Goal: Task Accomplishment & Management: Use online tool/utility

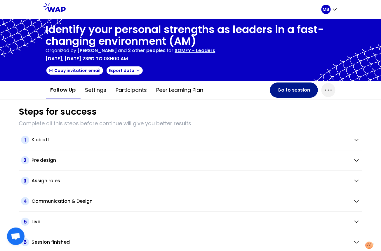
click at [282, 91] on button "Go to session" at bounding box center [294, 89] width 48 height 15
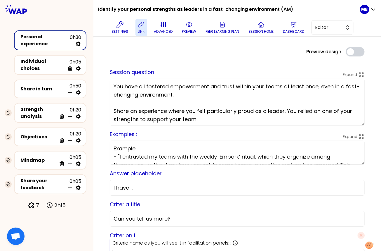
click at [136, 24] on button "link" at bounding box center [142, 28] width 12 height 18
click at [191, 30] on p "preview" at bounding box center [189, 31] width 14 height 5
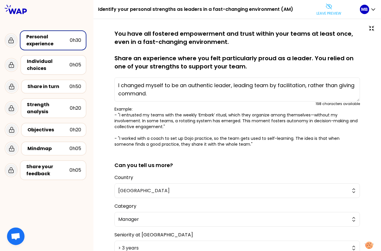
type textarea "I changed myself to be an authentic leader, leading team by facilitation, rathe…"
click at [35, 87] on div "Share in turn" at bounding box center [48, 86] width 42 height 7
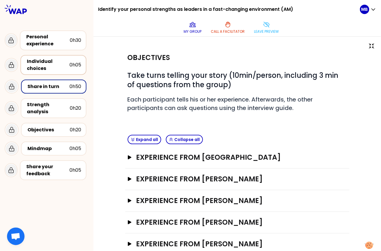
click at [33, 57] on div "Individual choices 0h05" at bounding box center [53, 65] width 66 height 20
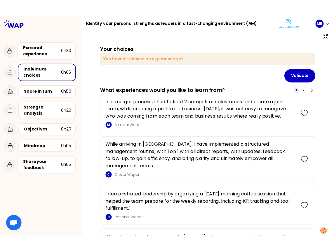
scroll to position [5, 0]
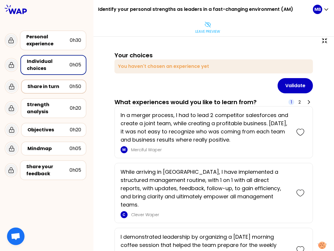
click at [61, 87] on div "Share in turn" at bounding box center [48, 86] width 42 height 7
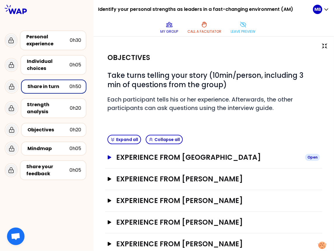
click at [122, 155] on h3 "Experience from Marine Bourgeaud" at bounding box center [208, 157] width 184 height 9
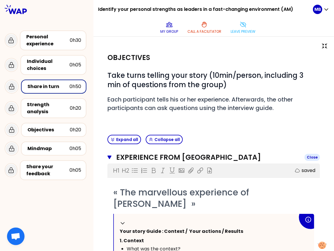
click at [108, 155] on icon "button" at bounding box center [110, 157] width 4 height 5
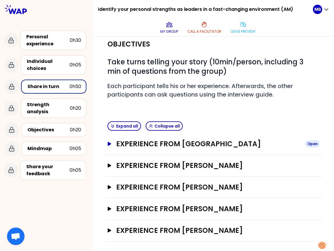
click at [110, 146] on button "Experience from [GEOGRAPHIC_DATA] Open" at bounding box center [214, 143] width 213 height 9
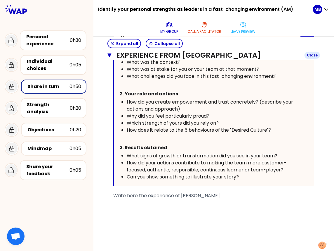
scroll to position [39, 0]
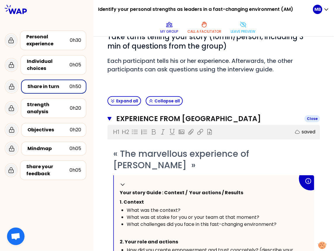
click at [108, 118] on icon "button" at bounding box center [110, 119] width 4 height 4
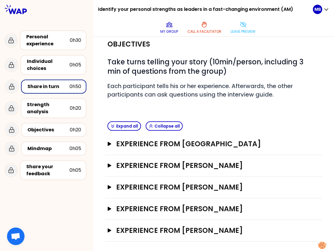
scroll to position [0, 0]
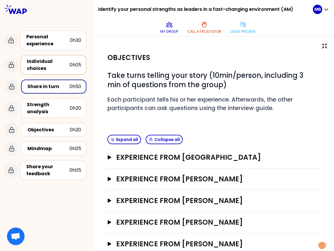
click at [42, 62] on div "Individual choices" at bounding box center [48, 65] width 43 height 14
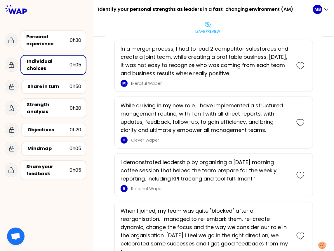
scroll to position [109, 0]
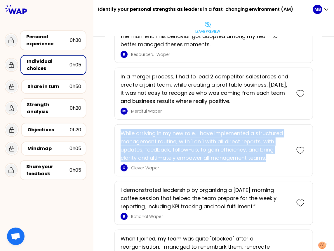
drag, startPoint x: 122, startPoint y: 133, endPoint x: 262, endPoint y: 159, distance: 141.8
click at [262, 159] on p "While arriving in my new role, I have implemented a structured management routi…" at bounding box center [206, 145] width 170 height 33
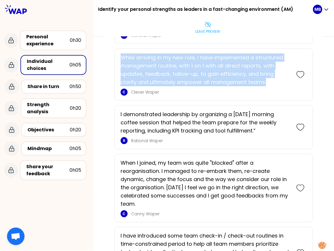
scroll to position [190, 0]
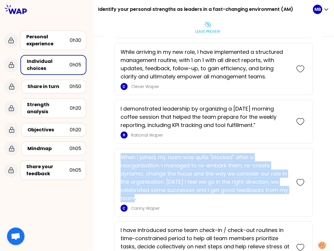
drag, startPoint x: 120, startPoint y: 154, endPoint x: 148, endPoint y: 194, distance: 48.7
click at [148, 194] on p "When I joined, my team was quite "blocked" after a reorganisation. I managed to…" at bounding box center [206, 177] width 170 height 49
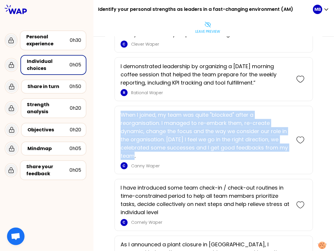
scroll to position [204, 0]
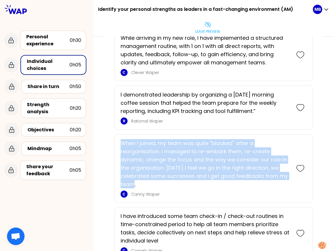
click at [142, 178] on p "When I joined, my team was quite "blocked" after a reorganisation. I managed to…" at bounding box center [206, 163] width 170 height 49
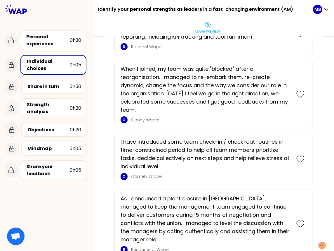
scroll to position [270, 0]
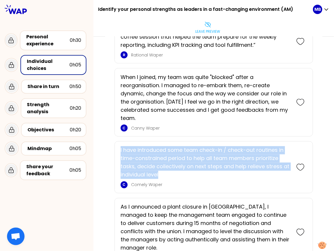
drag, startPoint x: 121, startPoint y: 148, endPoint x: 176, endPoint y: 172, distance: 60.6
click at [176, 172] on p "I have introduced some team check-in / check-out routines in time-constrained p…" at bounding box center [206, 162] width 170 height 33
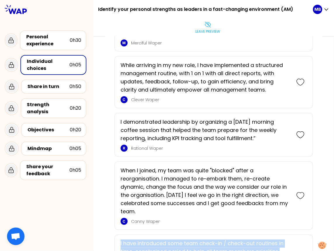
scroll to position [177, 0]
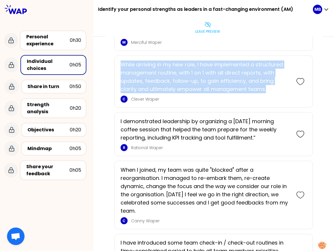
drag, startPoint x: 120, startPoint y: 61, endPoint x: 259, endPoint y: 87, distance: 141.2
click at [259, 87] on div "While arriving in my new role, I have implemented a structured management routi…" at bounding box center [214, 82] width 199 height 52
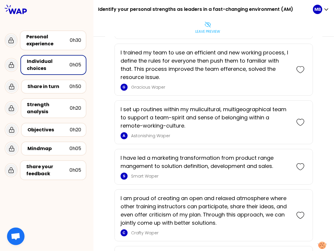
scroll to position [672, 0]
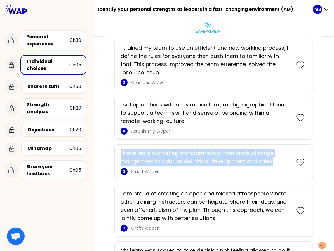
drag, startPoint x: 120, startPoint y: 141, endPoint x: 281, endPoint y: 151, distance: 161.0
click at [281, 151] on div "I have led a marketing transformation from product range mangement to solution …" at bounding box center [214, 162] width 199 height 36
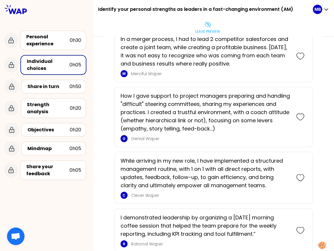
scroll to position [145, 0]
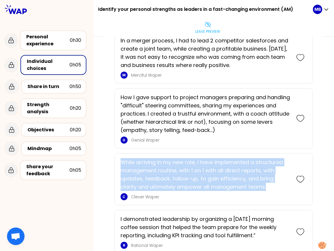
drag, startPoint x: 121, startPoint y: 162, endPoint x: 265, endPoint y: 183, distance: 145.3
click at [265, 183] on p "While arriving in my new role, I have implemented a structured management routi…" at bounding box center [206, 174] width 170 height 33
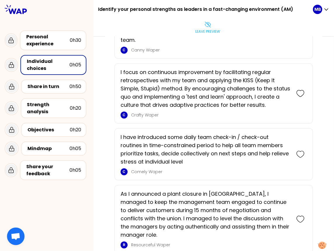
scroll to position [424, 0]
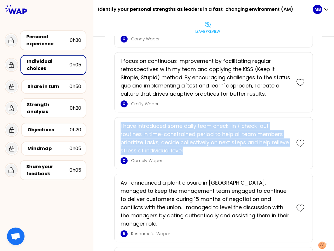
drag, startPoint x: 121, startPoint y: 122, endPoint x: 194, endPoint y: 147, distance: 77.4
click at [194, 147] on p "I have introduced some daily team check-in / check-out routines in time-constra…" at bounding box center [206, 138] width 170 height 33
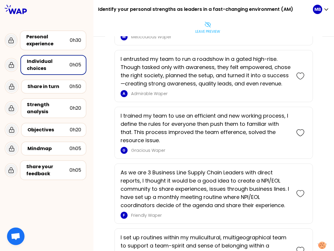
scroll to position [830, 0]
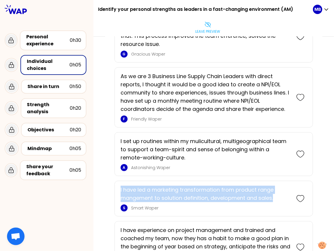
drag, startPoint x: 119, startPoint y: 178, endPoint x: 278, endPoint y: 184, distance: 158.8
click at [278, 184] on div "I have led a marketing transformation from product range mangement to solution …" at bounding box center [214, 199] width 199 height 36
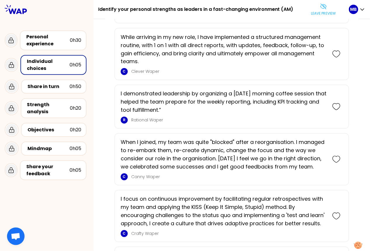
scroll to position [238, 0]
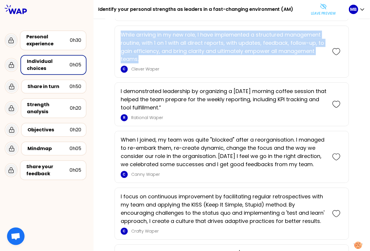
drag, startPoint x: 121, startPoint y: 32, endPoint x: 149, endPoint y: 58, distance: 38.9
click at [149, 58] on p "While arriving in my new role, I have implemented a structured management routi…" at bounding box center [224, 47] width 206 height 33
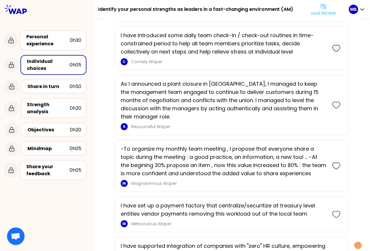
scroll to position [459, 0]
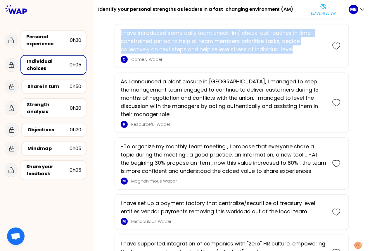
drag, startPoint x: 120, startPoint y: 30, endPoint x: 302, endPoint y: 45, distance: 182.7
click at [302, 45] on div "I have introduced some daily team check-in / check-out routines in time-constra…" at bounding box center [232, 46] width 234 height 44
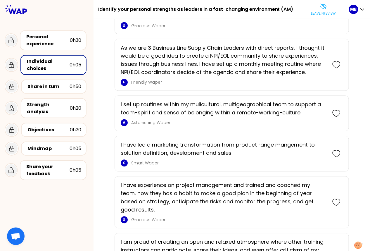
scroll to position [803, 0]
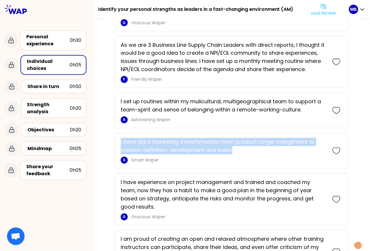
drag, startPoint x: 120, startPoint y: 139, endPoint x: 248, endPoint y: 148, distance: 128.3
click at [248, 148] on p "I have led a marketing transformation from product range mangement to solution …" at bounding box center [224, 146] width 206 height 16
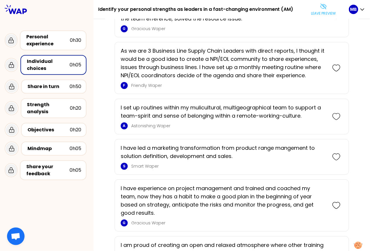
scroll to position [799, 0]
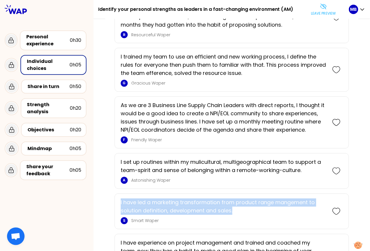
drag, startPoint x: 236, startPoint y: 204, endPoint x: 117, endPoint y: 192, distance: 119.8
click at [117, 194] on div "I have led a marketing transformation from product range mangement to solution …" at bounding box center [232, 211] width 234 height 36
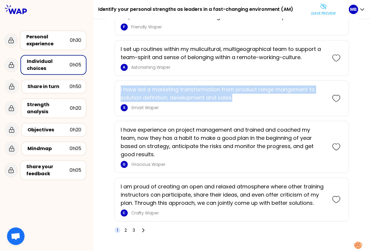
scroll to position [928, 0]
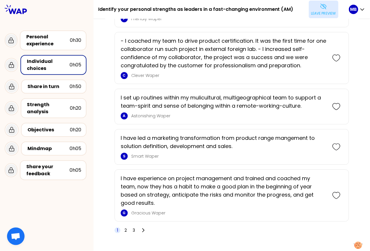
click at [318, 7] on button "Leave preview" at bounding box center [324, 10] width 30 height 18
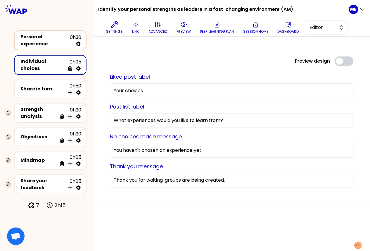
click at [44, 39] on div "Personal experience" at bounding box center [44, 40] width 49 height 14
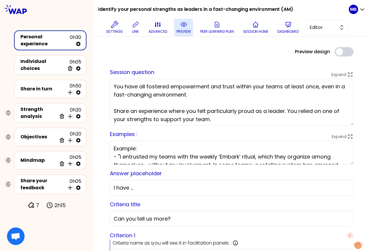
click at [181, 28] on icon at bounding box center [183, 24] width 7 height 7
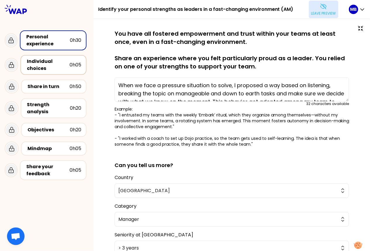
click at [42, 71] on div "Individual choices" at bounding box center [48, 65] width 43 height 14
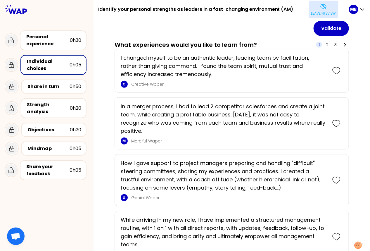
scroll to position [46, 0]
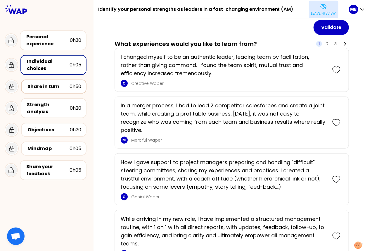
click at [51, 82] on div "Share in turn 0h50" at bounding box center [53, 86] width 55 height 8
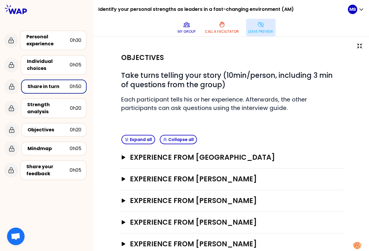
click at [258, 25] on icon at bounding box center [260, 24] width 7 height 7
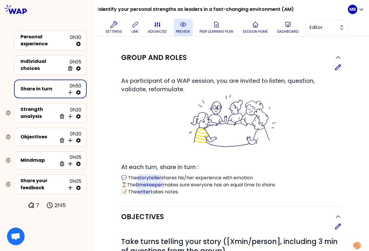
click at [184, 30] on p "preview" at bounding box center [183, 31] width 14 height 5
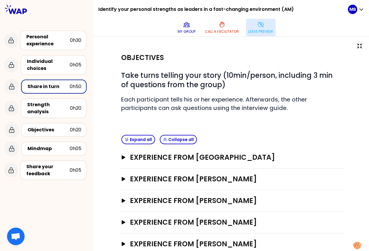
click at [250, 28] on button "Leave preview" at bounding box center [261, 28] width 30 height 18
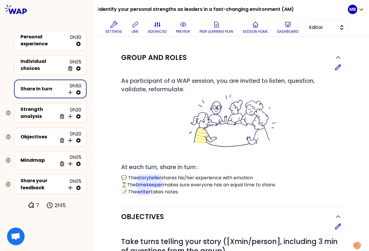
click at [320, 28] on span "Editor" at bounding box center [322, 27] width 26 height 7
click at [319, 49] on span "Facilitator" at bounding box center [329, 51] width 25 height 7
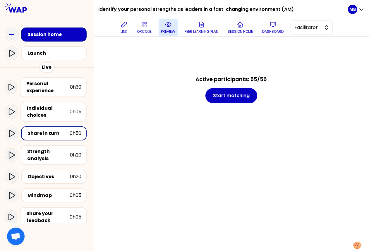
click at [166, 30] on p "preview" at bounding box center [168, 31] width 14 height 5
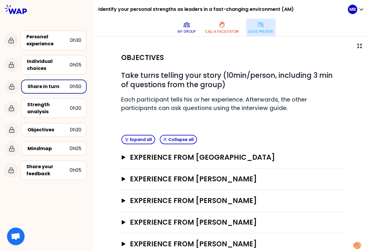
click at [264, 28] on button "Leave preview" at bounding box center [261, 28] width 30 height 18
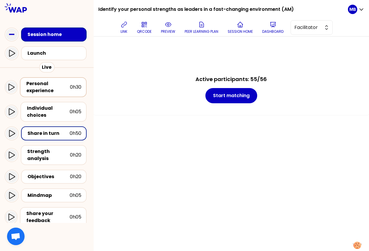
click at [56, 85] on div "Personal experience" at bounding box center [48, 87] width 44 height 14
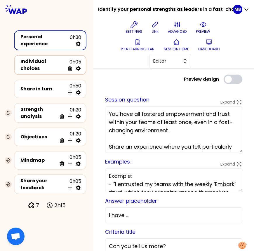
click at [50, 62] on div "Individual choices" at bounding box center [42, 65] width 44 height 14
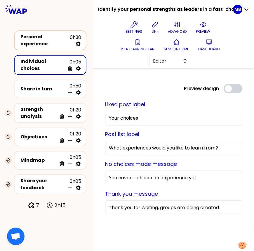
click at [48, 41] on div "Personal experience" at bounding box center [44, 40] width 49 height 14
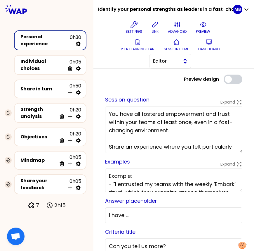
click at [172, 62] on span "Editor" at bounding box center [166, 61] width 26 height 7
click at [171, 83] on span "Facilitator" at bounding box center [173, 85] width 25 height 7
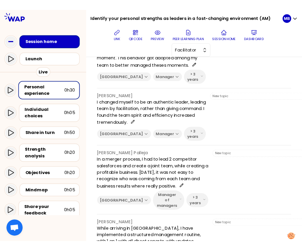
scroll to position [141, 0]
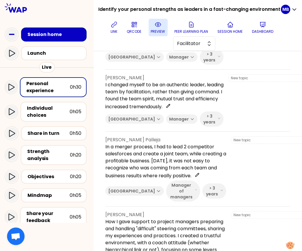
click at [160, 28] on icon at bounding box center [157, 24] width 7 height 7
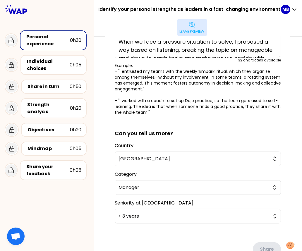
scroll to position [77, 0]
click at [193, 24] on icon at bounding box center [191, 24] width 7 height 7
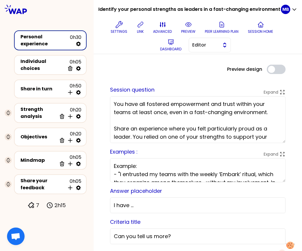
click at [195, 47] on span "Editor" at bounding box center [205, 45] width 26 height 7
click at [200, 67] on li "Facilitator" at bounding box center [210, 68] width 42 height 9
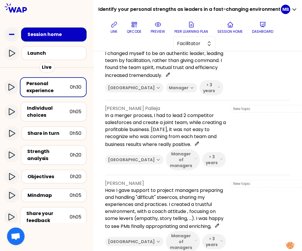
scroll to position [0, 0]
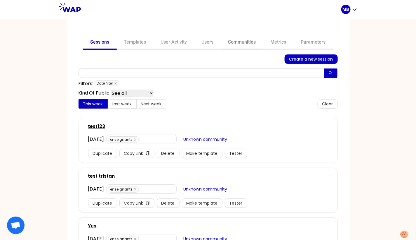
click at [246, 45] on link "Communities" at bounding box center [242, 43] width 42 height 14
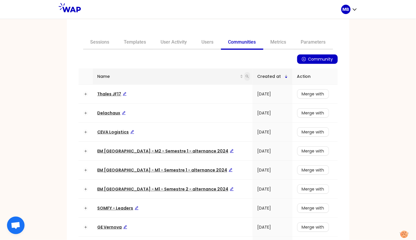
click at [246, 76] on icon "search" at bounding box center [248, 77] width 4 height 4
type input "ceva"
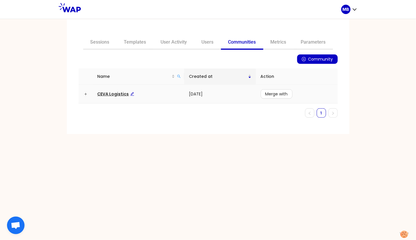
click at [107, 89] on td "CEVA Logistics" at bounding box center [138, 93] width 91 height 19
click at [108, 94] on span "CEVA Logistics" at bounding box center [116, 94] width 37 height 6
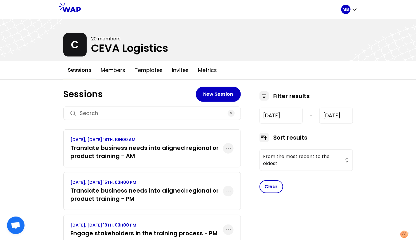
click at [203, 150] on h3 "Translate business needs into aligned regional or product training - AM" at bounding box center [147, 152] width 153 height 16
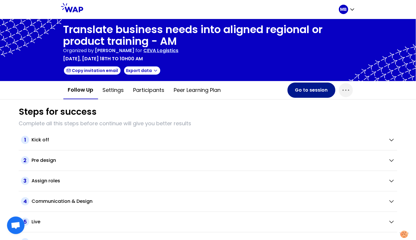
click at [305, 92] on button "Go to session" at bounding box center [312, 89] width 48 height 15
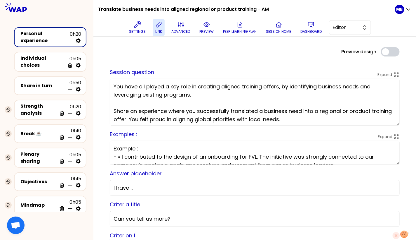
click at [155, 27] on icon at bounding box center [158, 24] width 7 height 7
click at [314, 25] on icon at bounding box center [311, 24] width 7 height 7
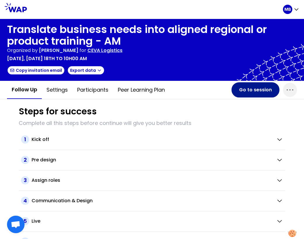
click at [255, 89] on button "Go to session" at bounding box center [255, 89] width 48 height 15
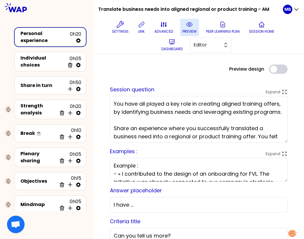
click at [190, 30] on p "preview" at bounding box center [189, 31] width 14 height 5
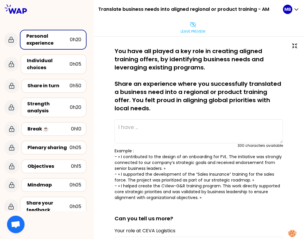
type textarea "I redesigned an long onboarding program, reducing it from 3 months to 4 weeks. …"
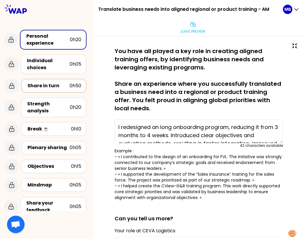
click at [49, 85] on div "Share in turn" at bounding box center [48, 85] width 42 height 7
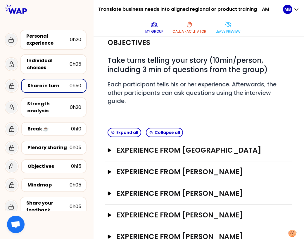
scroll to position [18, 0]
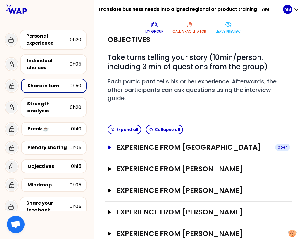
click at [121, 144] on h3 "Experience from Marine Bourgeaud" at bounding box center [193, 147] width 154 height 9
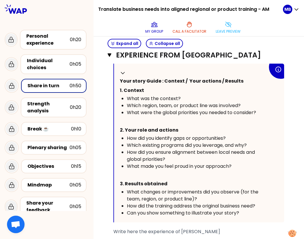
scroll to position [183, 0]
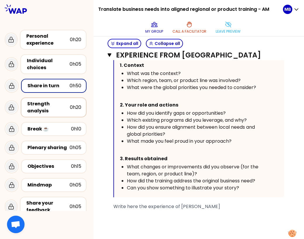
click at [48, 108] on div "Strength analysis" at bounding box center [48, 108] width 43 height 14
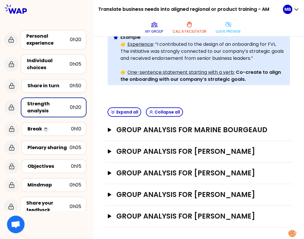
scroll to position [139, 0]
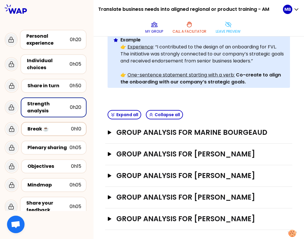
click at [47, 130] on div "Break ☕️" at bounding box center [49, 129] width 44 height 7
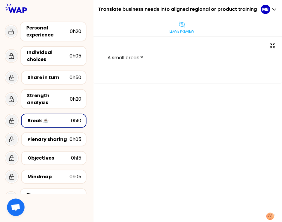
scroll to position [22, 0]
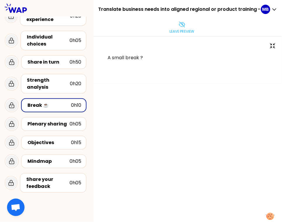
click at [40, 107] on div "Break ☕️" at bounding box center [49, 105] width 44 height 7
click at [43, 121] on div "Plenary sharing" at bounding box center [48, 124] width 42 height 7
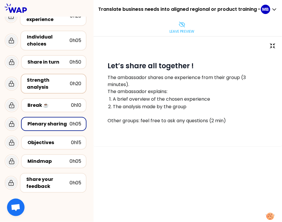
click at [54, 84] on div "Strength analysis" at bounding box center [48, 84] width 43 height 14
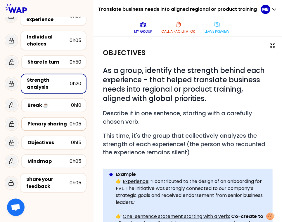
click at [36, 125] on div "Plenary sharing" at bounding box center [48, 124] width 42 height 7
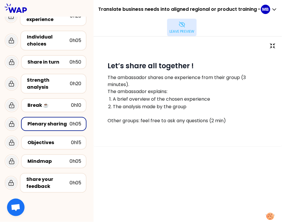
click at [177, 27] on button "Leave preview" at bounding box center [182, 28] width 30 height 18
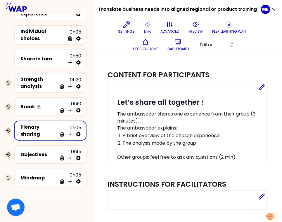
scroll to position [54, 0]
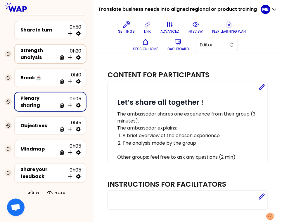
click at [32, 50] on div "Strength analysis" at bounding box center [38, 54] width 36 height 14
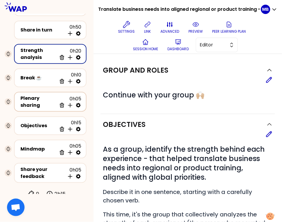
click at [38, 103] on div "Plenary sharing" at bounding box center [38, 102] width 36 height 14
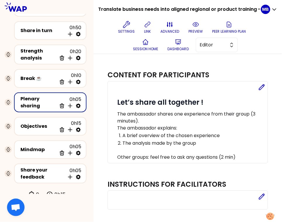
scroll to position [54, 0]
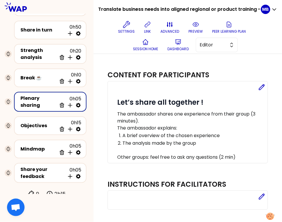
click at [79, 103] on icon at bounding box center [78, 106] width 6 height 6
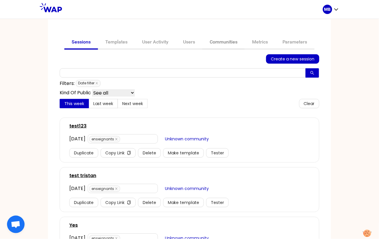
click at [231, 42] on link "Communities" at bounding box center [223, 43] width 42 height 14
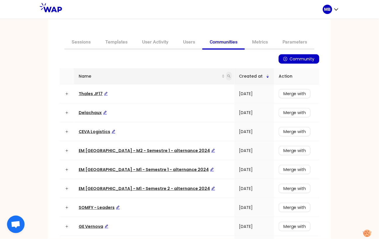
click at [227, 77] on icon "search" at bounding box center [229, 77] width 4 height 4
type input "ceva"
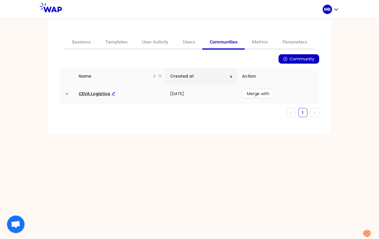
click at [92, 95] on span "CEVA Logistics" at bounding box center [97, 94] width 37 height 6
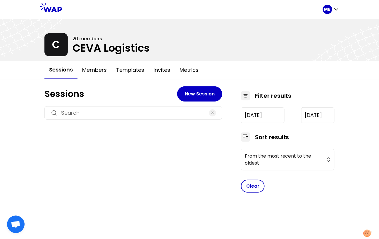
type input "2025-6-18"
type input "2025-9-18"
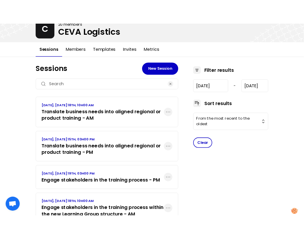
scroll to position [64, 0]
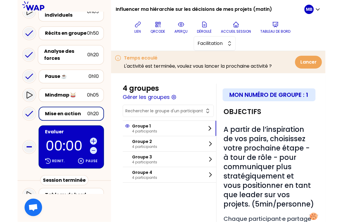
scroll to position [100, 0]
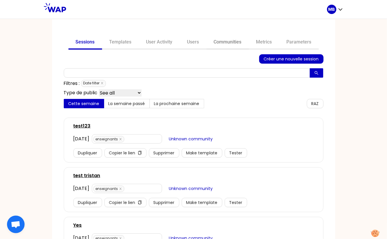
click at [216, 41] on link "Communities" at bounding box center [227, 43] width 42 height 14
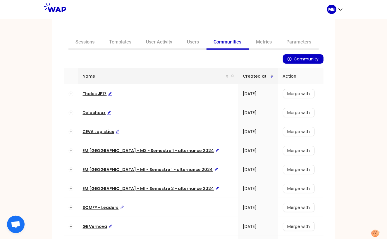
click at [220, 76] on div "Name" at bounding box center [158, 76] width 151 height 6
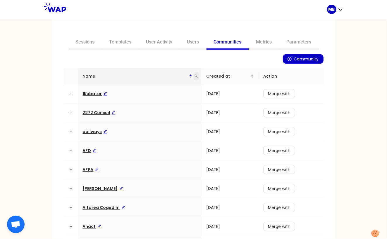
click at [198, 76] on icon "search" at bounding box center [196, 77] width 4 height 4
type input "matmut"
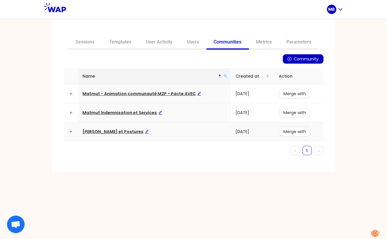
click at [127, 131] on span "[PERSON_NAME] et Postures" at bounding box center [116, 132] width 66 height 6
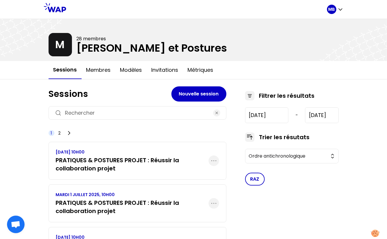
scroll to position [33, 0]
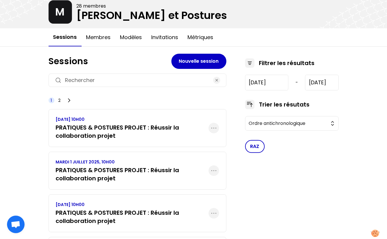
click at [121, 133] on h3 "PRATIQUES & POSTURES PROJET : Réussir la collaboration projet" at bounding box center [132, 132] width 153 height 16
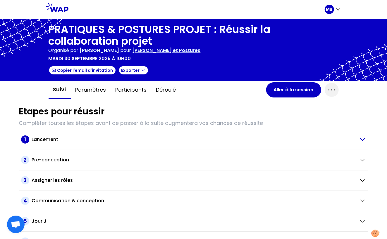
click at [48, 143] on div "1 Lancement" at bounding box center [187, 140] width 333 height 8
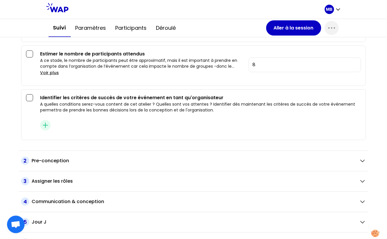
scroll to position [241, 0]
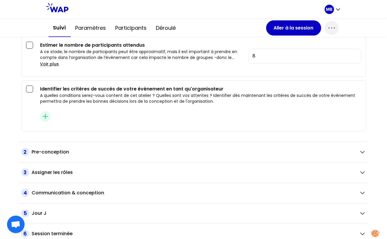
click at [53, 154] on div "2 Pre-conception" at bounding box center [193, 152] width 349 height 20
click at [54, 149] on h2 "Pre-conception" at bounding box center [50, 152] width 37 height 7
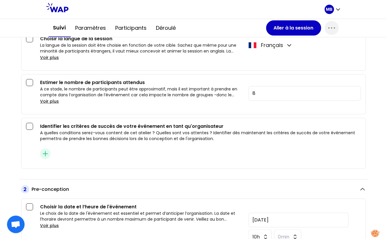
scroll to position [0, 0]
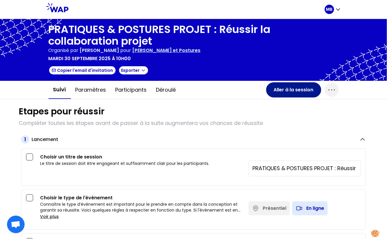
click at [276, 89] on button "Aller à la session" at bounding box center [293, 89] width 55 height 15
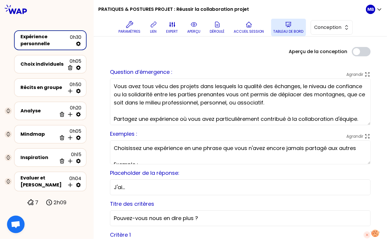
click at [287, 32] on p "Tableau de bord" at bounding box center [288, 31] width 30 height 5
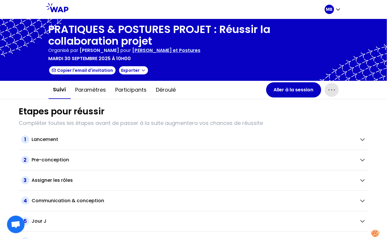
click at [327, 89] on icon "button" at bounding box center [331, 89] width 9 height 9
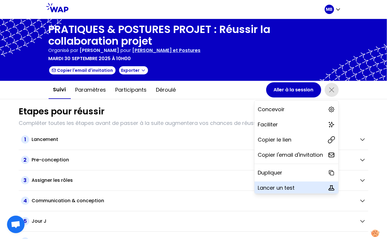
click at [265, 186] on p "Lancer un test" at bounding box center [276, 188] width 37 height 8
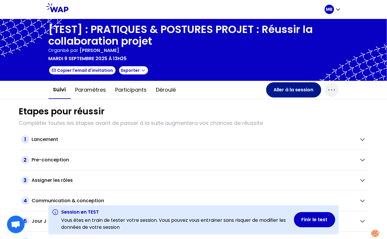
click at [277, 91] on button "Aller à la session" at bounding box center [293, 89] width 55 height 15
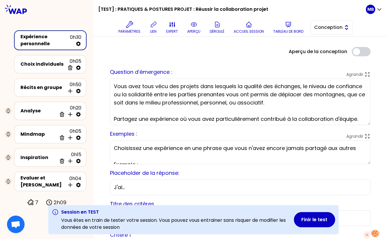
click at [317, 29] on span "Conception" at bounding box center [327, 27] width 26 height 7
click at [319, 49] on li "Facilitation" at bounding box center [332, 51] width 42 height 9
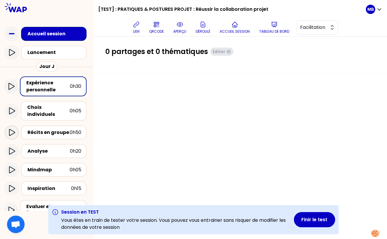
click at [11, 129] on icon at bounding box center [11, 132] width 7 height 7
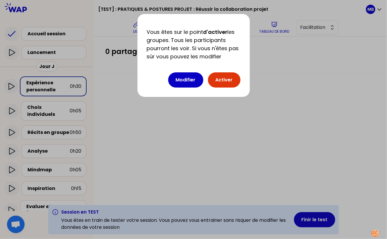
click at [224, 82] on button "Activer" at bounding box center [224, 79] width 32 height 15
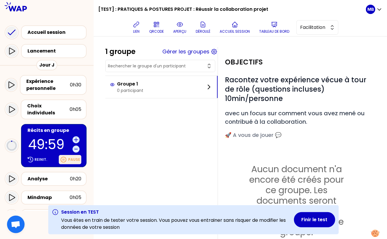
click at [71, 158] on p "Pause" at bounding box center [74, 160] width 12 height 5
click at [45, 30] on div "Accueil session" at bounding box center [55, 32] width 56 height 7
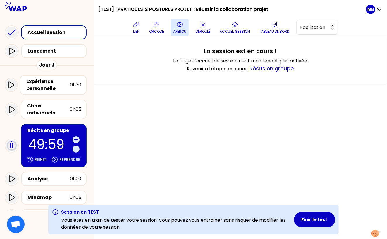
click at [180, 30] on p "aperçu" at bounding box center [179, 31] width 13 height 5
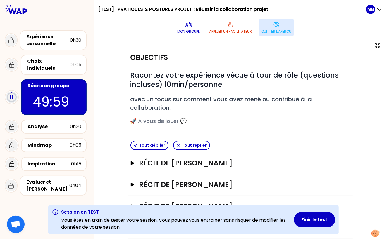
click at [282, 29] on p "Quitter l'aperçu" at bounding box center [276, 31] width 30 height 5
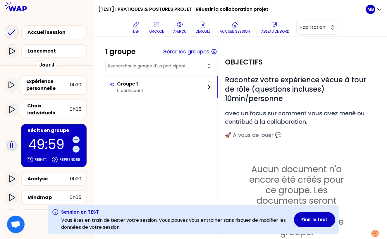
click at [12, 33] on icon at bounding box center [11, 32] width 7 height 5
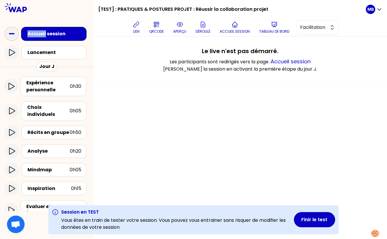
click at [12, 33] on icon at bounding box center [12, 34] width 12 height 12
click at [56, 32] on div "Accueil session" at bounding box center [55, 33] width 56 height 7
click at [181, 27] on icon at bounding box center [179, 24] width 7 height 7
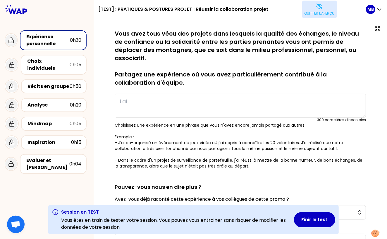
click at [310, 11] on p "Quitter l'aperçu" at bounding box center [319, 13] width 30 height 5
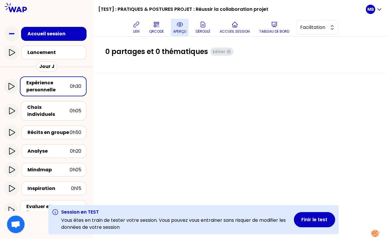
click at [186, 33] on p "aperçu" at bounding box center [179, 31] width 13 height 5
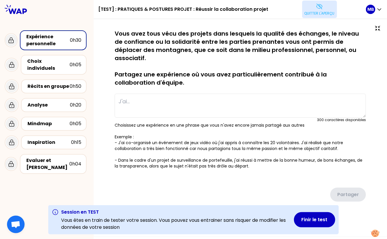
click at [310, 12] on p "Quitter l'aperçu" at bounding box center [319, 13] width 30 height 5
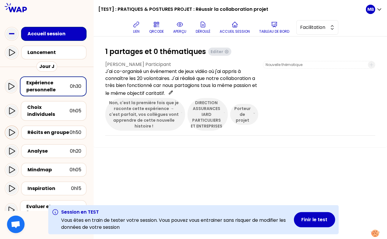
click at [12, 129] on icon at bounding box center [12, 132] width 6 height 7
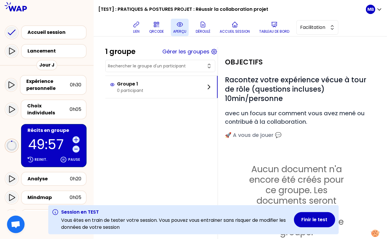
click at [179, 31] on p "aperçu" at bounding box center [179, 31] width 13 height 5
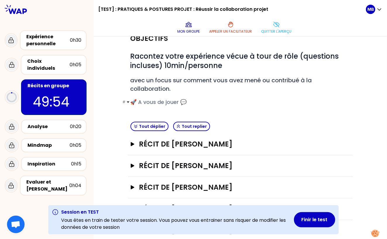
scroll to position [31, 0]
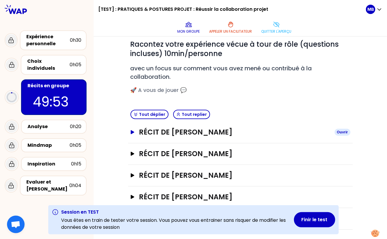
click at [168, 130] on h3 "Récit de Marine Bourgeaud" at bounding box center [234, 132] width 191 height 9
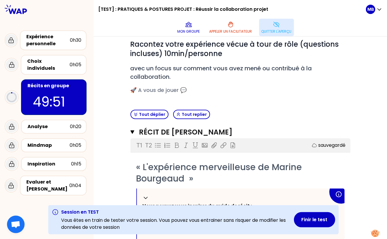
click at [275, 32] on p "Quitter l'aperçu" at bounding box center [276, 31] width 30 height 5
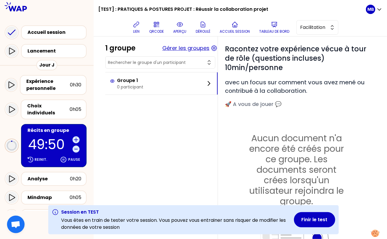
click at [178, 51] on button "Gérer les groupes" at bounding box center [185, 48] width 47 height 8
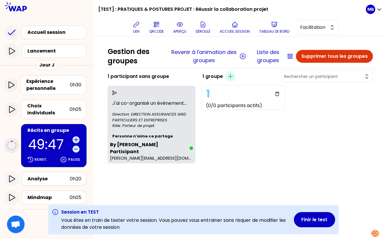
click at [119, 95] on div at bounding box center [151, 92] width 83 height 9
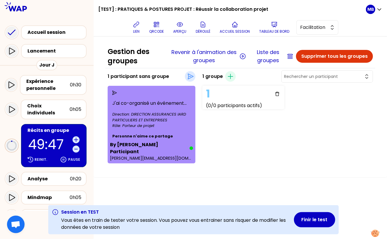
click at [113, 93] on icon "send" at bounding box center [114, 93] width 5 height 5
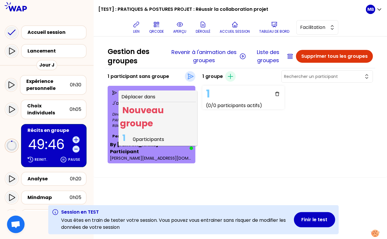
click at [132, 138] on span "1 0 participants" at bounding box center [143, 139] width 46 height 11
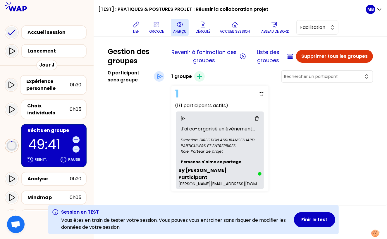
click at [186, 26] on button "aperçu" at bounding box center [180, 28] width 18 height 18
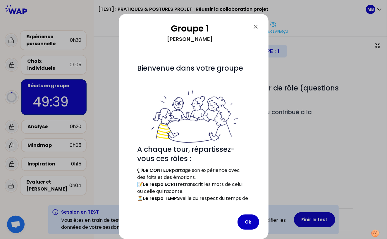
scroll to position [6, 0]
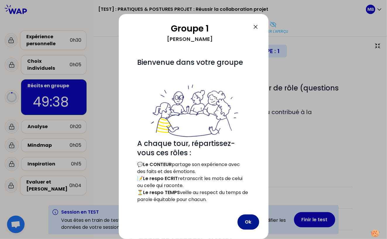
click at [246, 223] on button "Ok" at bounding box center [248, 222] width 22 height 15
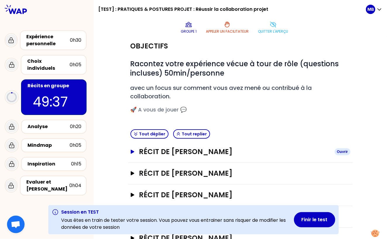
scroll to position [28, 0]
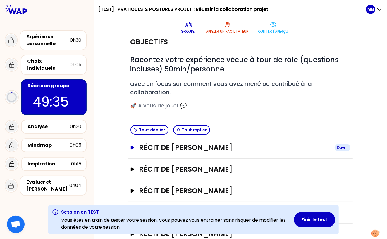
click at [187, 143] on h3 "Récit de Marine Bourgeaud" at bounding box center [234, 147] width 191 height 9
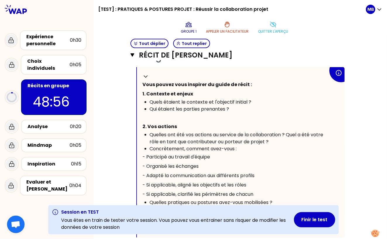
scroll to position [173, 0]
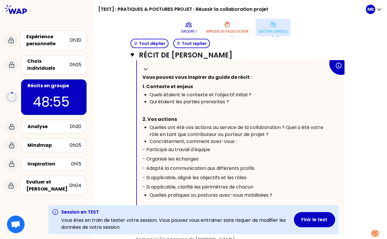
click at [267, 29] on p "Quitter l'aperçu" at bounding box center [273, 31] width 30 height 5
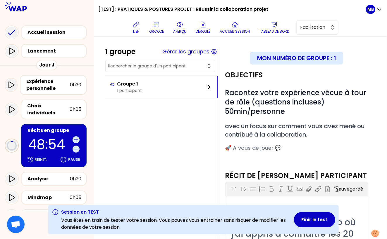
scroll to position [66, 0]
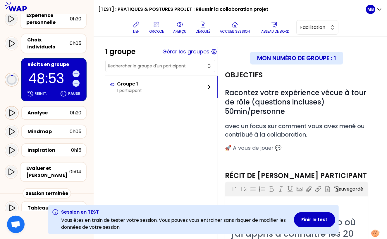
click at [11, 110] on icon at bounding box center [12, 113] width 6 height 7
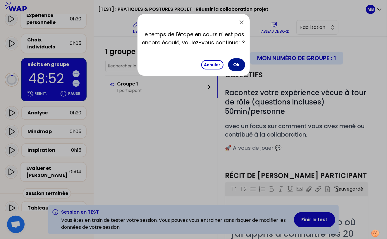
click at [233, 66] on button "Ok" at bounding box center [236, 64] width 17 height 13
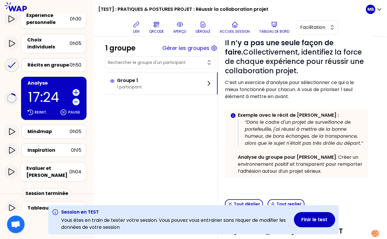
scroll to position [69, 0]
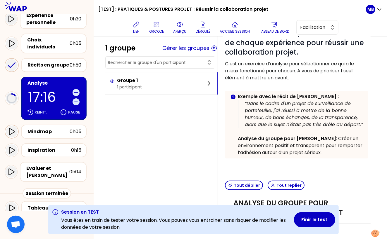
click at [12, 128] on icon at bounding box center [11, 131] width 7 height 7
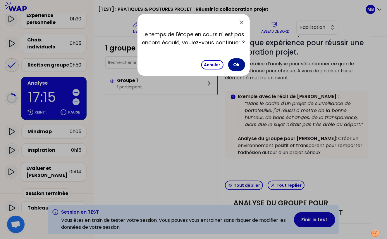
click at [237, 65] on button "Ok" at bounding box center [236, 64] width 17 height 13
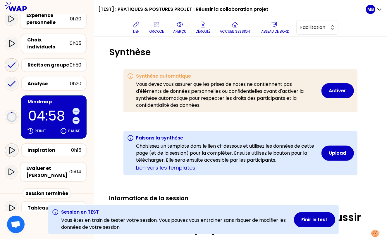
click at [14, 147] on icon at bounding box center [12, 150] width 6 height 7
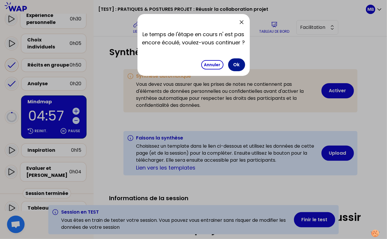
click at [235, 66] on button "Ok" at bounding box center [236, 64] width 17 height 13
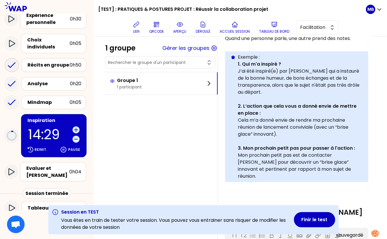
scroll to position [216, 0]
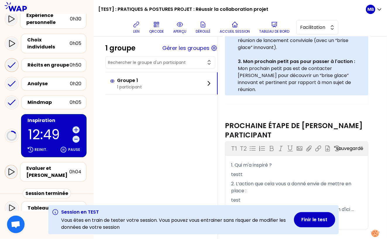
click at [8, 169] on icon at bounding box center [11, 172] width 7 height 7
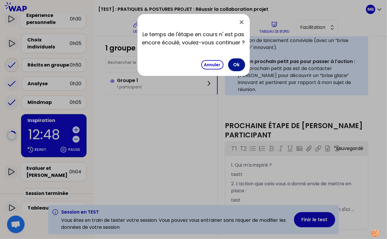
click at [235, 64] on button "Ok" at bounding box center [236, 64] width 17 height 13
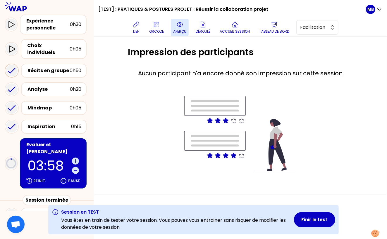
click at [183, 27] on icon at bounding box center [179, 24] width 7 height 7
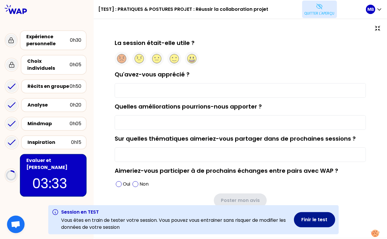
click at [309, 223] on button "Finir le test" at bounding box center [314, 219] width 41 height 15
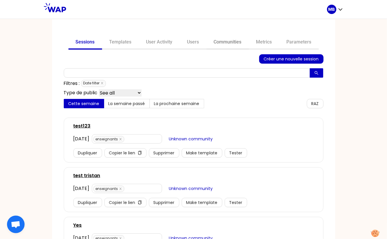
click at [219, 44] on link "Communities" at bounding box center [227, 43] width 42 height 14
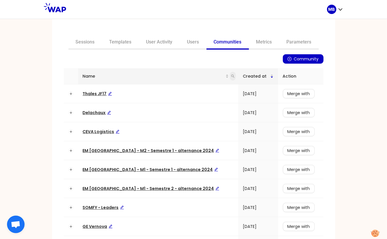
click at [230, 76] on span at bounding box center [233, 76] width 6 height 9
type input "matmut"
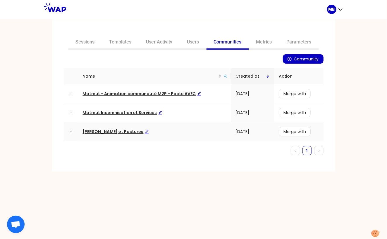
click at [130, 131] on span "[PERSON_NAME] et Postures" at bounding box center [116, 132] width 66 height 6
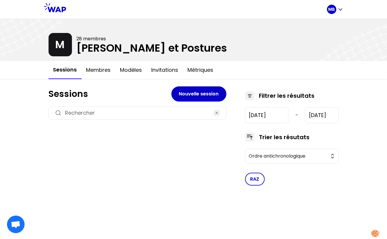
type input "[DATE]"
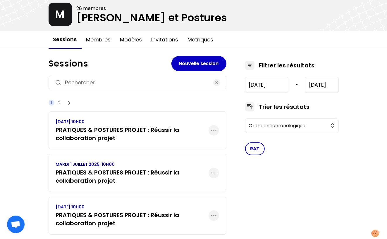
scroll to position [67, 0]
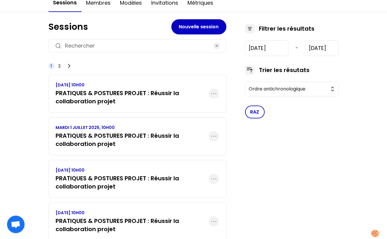
click at [139, 99] on h3 "PRATIQUES & POSTURES PROJET : Réussir la collaboration projet" at bounding box center [132, 97] width 153 height 16
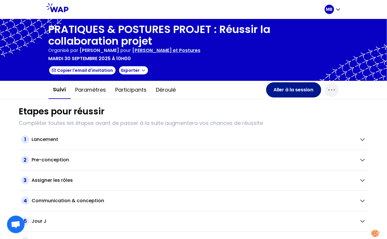
click at [286, 92] on button "Aller à la session" at bounding box center [293, 89] width 55 height 15
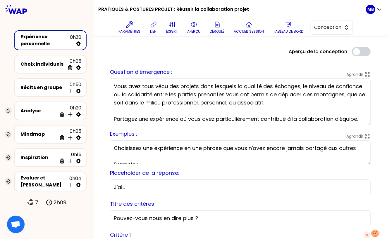
click at [264, 47] on div "Aperçu de la conception Use setting" at bounding box center [240, 51] width 270 height 9
click at [286, 30] on p "Tableau de bord" at bounding box center [288, 31] width 30 height 5
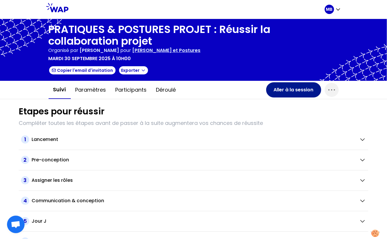
click at [278, 87] on button "Aller à la session" at bounding box center [293, 89] width 55 height 15
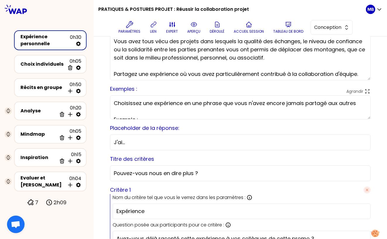
scroll to position [16, 0]
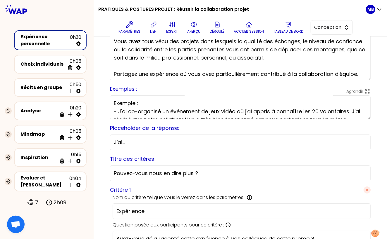
click at [136, 103] on textarea "Choisissez une expérience en une phrase que vous n'avez encore jamais partagé a…" at bounding box center [240, 108] width 260 height 24
type textarea "Choisissez une expérience en une phrase que vous n'avez encore jamais partagé a…"
click at [173, 78] on textarea "Vous avez tous vécu des projets dans lesquels la qualité des échanges, le nivea…" at bounding box center [240, 57] width 260 height 47
click at [79, 114] on icon at bounding box center [78, 114] width 5 height 5
select select "same_as"
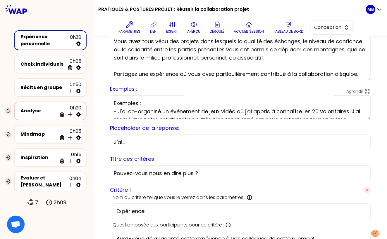
select select "false"
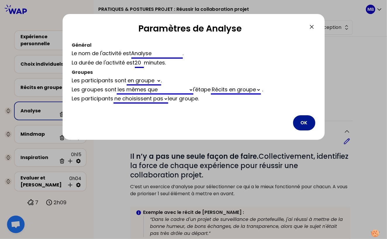
click at [299, 126] on button "OK" at bounding box center [304, 122] width 22 height 15
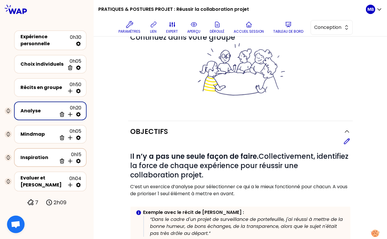
click at [77, 162] on icon at bounding box center [78, 161] width 6 height 6
select select "same_as"
select select "share"
select select "false"
select select "Each"
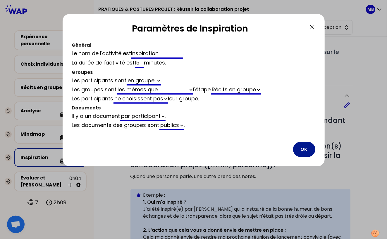
click at [301, 146] on button "OK" at bounding box center [304, 149] width 22 height 15
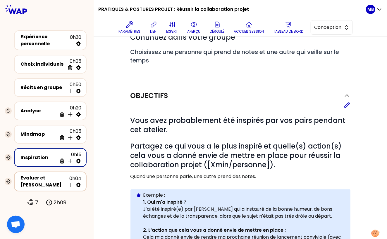
click at [78, 185] on icon at bounding box center [78, 185] width 5 height 5
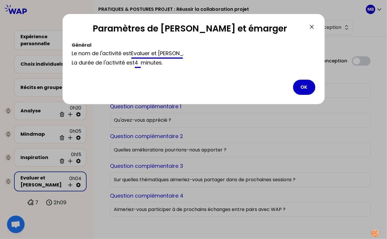
click at [141, 64] on input "4" at bounding box center [138, 63] width 6 height 9
type input "5"
click at [309, 87] on button "OK" at bounding box center [304, 87] width 22 height 15
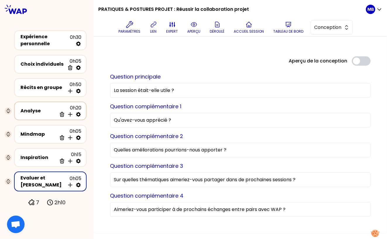
click at [24, 109] on div "Analyse" at bounding box center [38, 111] width 36 height 7
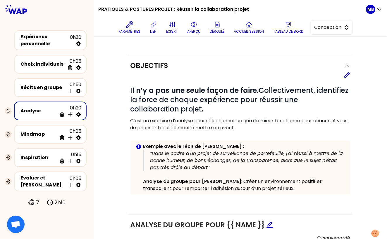
scroll to position [135, 0]
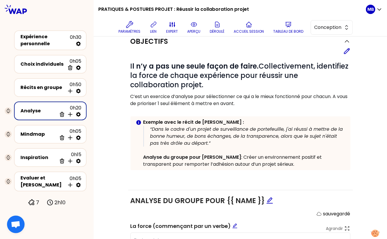
click at [169, 162] on p "Analyse du groupe pour Séverine : Créer un environnement positif et transparent…" at bounding box center [244, 161] width 202 height 14
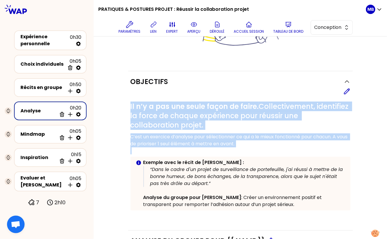
drag, startPoint x: 131, startPoint y: 106, endPoint x: 276, endPoint y: 149, distance: 151.4
click at [276, 149] on div "# I l n’y a pas une seule façon de faire. Collectivement, identifiez la force d…" at bounding box center [240, 161] width 220 height 118
click at [269, 145] on p "C’est un exercice d’analyse pour sélectionner ce qui a le mieux fonctionné pour…" at bounding box center [240, 141] width 220 height 14
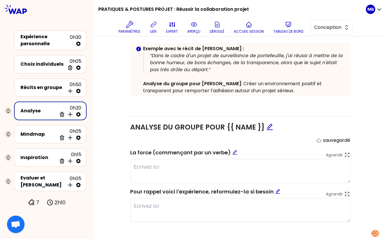
scroll to position [213, 0]
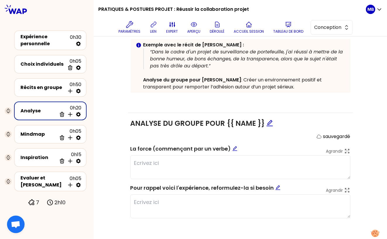
click at [217, 120] on span "Analyse du groupe pour {{ name }}" at bounding box center [201, 124] width 143 height 10
click at [266, 124] on icon "edit" at bounding box center [269, 123] width 6 height 6
click at [121, 143] on div "Objectifs Editer # I l n’y a pas une seule façon de faire. Collectivement, iden…" at bounding box center [240, 92] width 270 height 276
click at [36, 157] on div "Inspiration" at bounding box center [38, 157] width 36 height 7
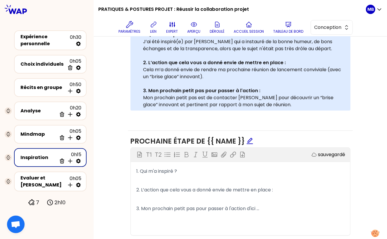
scroll to position [230, 0]
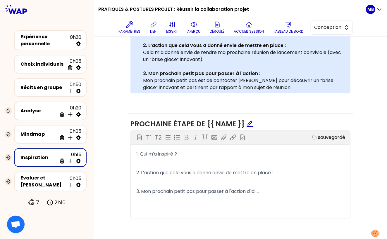
click at [182, 199] on p "﻿" at bounding box center [240, 200] width 208 height 9
drag, startPoint x: 263, startPoint y: 190, endPoint x: 258, endPoint y: 190, distance: 4.7
click at [258, 190] on p "3. Mon prochain petit pas pour passer à l'action d'ici ..." at bounding box center [240, 191] width 208 height 9
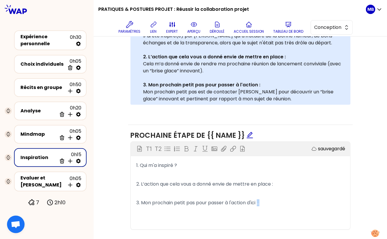
scroll to position [217, 0]
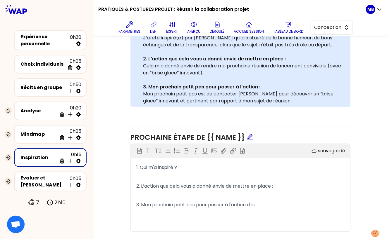
click at [199, 93] on p "Mon prochain petit pas est de contacter Séverine pour découvrir un “brise glace…" at bounding box center [244, 98] width 202 height 14
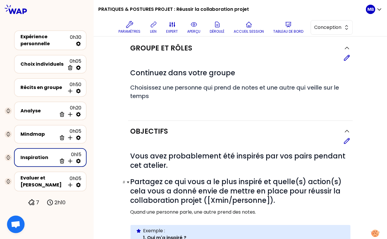
scroll to position [0, 0]
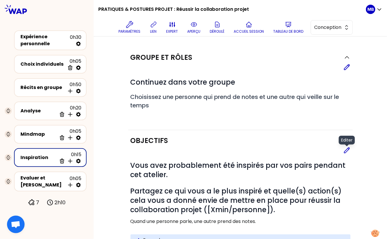
click at [344, 152] on icon at bounding box center [346, 150] width 5 height 5
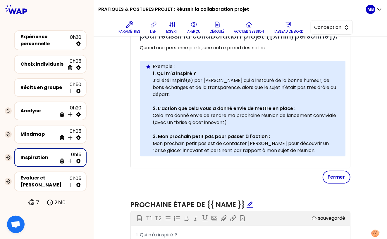
scroll to position [194, 0]
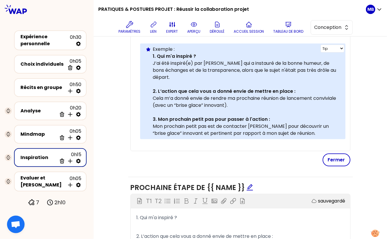
click at [208, 125] on p "Mon prochain petit pas est de contacter Séverine pour découvrir un “brise glace…" at bounding box center [247, 130] width 188 height 14
click at [211, 125] on p "Mon prochain petit pas (d’ici est de contacter Séverine pour découvrir un “bris…" at bounding box center [247, 130] width 188 height 14
click at [222, 126] on p "Mon prochain petit pas - d’ici est de contacter Séverine pour découvrir un “bri…" at bounding box center [247, 130] width 188 height 14
click at [195, 150] on div "sauvegardé # Vous avez probablement été inspirés par vos pairs pendant cet atel…" at bounding box center [240, 59] width 220 height 213
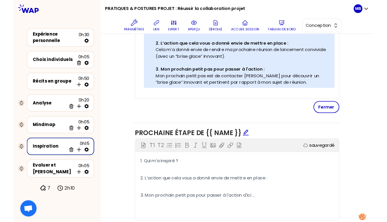
scroll to position [217, 0]
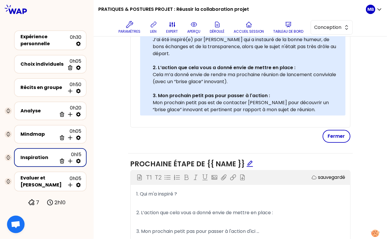
click at [208, 101] on p "Mon prochain petit pas est de contacter Séverine pour découvrir un “brise glace…" at bounding box center [247, 106] width 188 height 14
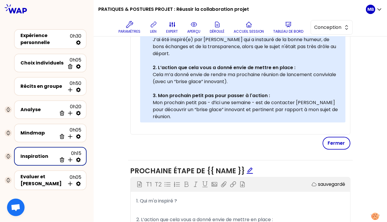
click at [165, 101] on p "Mon prochain petit pas - d’ici une semaine - est de contacter Séverine pour déc…" at bounding box center [247, 109] width 188 height 21
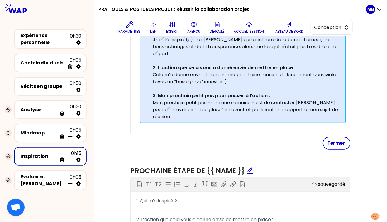
click at [141, 102] on div "Info Warning Tip Exemple : 1. Qui m'a inspiré ? J’ai été inspiré(e) par Séverin…" at bounding box center [242, 71] width 205 height 103
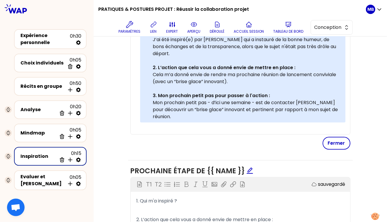
click at [259, 107] on p "Mon prochain petit pas - d’ici une semaine - est de contacter Séverine pour déc…" at bounding box center [247, 109] width 188 height 21
click at [332, 141] on button "Fermer" at bounding box center [336, 143] width 28 height 13
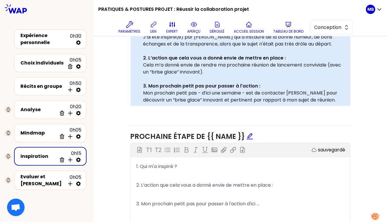
scroll to position [247, 0]
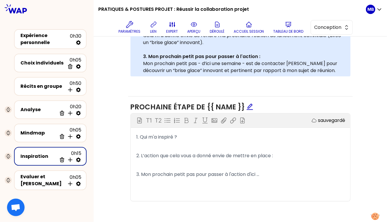
click at [249, 174] on span "3. Mon prochain petit pas pour passer à l'action d'ici ..." at bounding box center [197, 174] width 123 height 7
drag, startPoint x: 266, startPoint y: 173, endPoint x: 260, endPoint y: 172, distance: 5.3
click at [260, 172] on p "3. Mon prochain petit pas pour passer à l'action (d'ici ..." at bounding box center [240, 174] width 208 height 9
drag, startPoint x: 284, startPoint y: 174, endPoint x: 260, endPoint y: 174, distance: 24.3
click at [260, 174] on p "3. Mon prochain petit pas pour passer à l'action (d'ici + ajouter" at bounding box center [240, 174] width 208 height 9
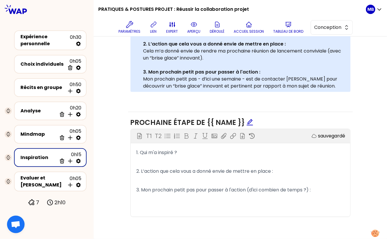
scroll to position [230, 0]
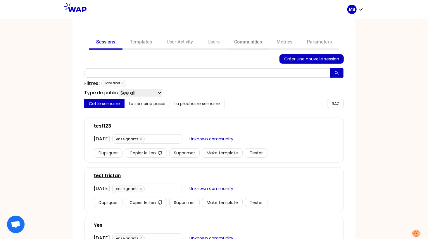
click at [241, 42] on link "Communities" at bounding box center [248, 43] width 42 height 14
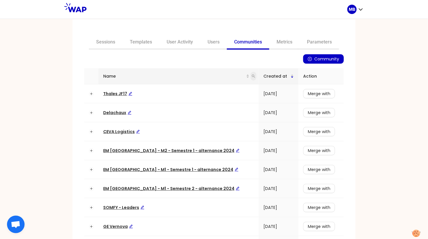
click at [252, 77] on icon "search" at bounding box center [254, 77] width 4 height 4
type input "matmut"
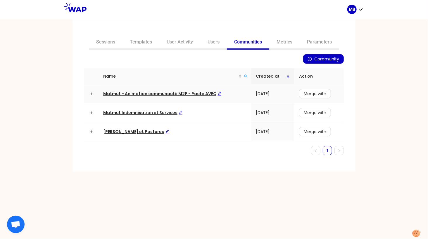
click at [157, 95] on span "Matmut - Animation communauté M2P - Pacte AVEC" at bounding box center [162, 94] width 118 height 6
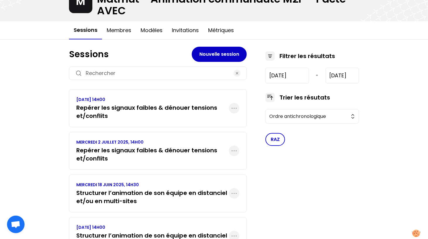
scroll to position [54, 0]
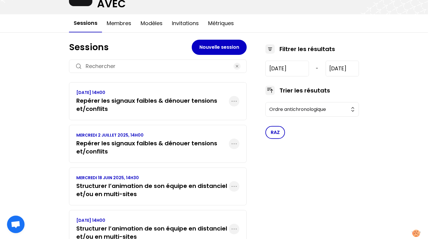
click at [207, 100] on h3 "Repérer les signaux faibles & dénouer tensions et/conflits" at bounding box center [152, 105] width 153 height 16
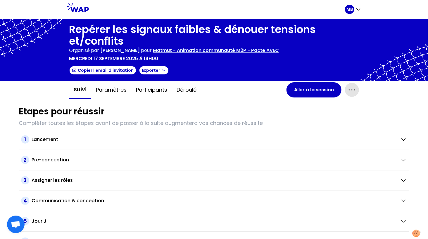
click at [356, 89] on icon "button" at bounding box center [351, 89] width 9 height 9
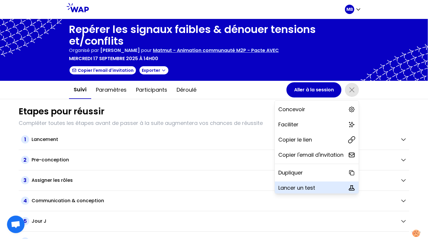
click at [301, 187] on p "Lancer un test" at bounding box center [296, 188] width 37 height 8
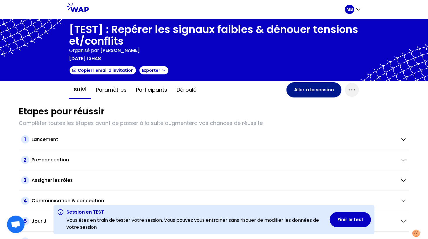
click at [303, 94] on button "Aller à la session" at bounding box center [313, 89] width 55 height 15
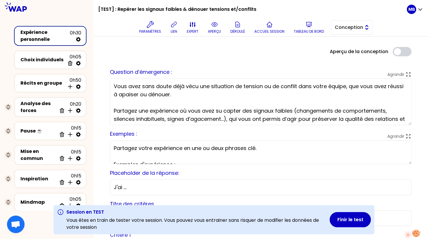
click at [346, 30] on span "Conception" at bounding box center [348, 27] width 26 height 7
click at [343, 51] on span "Facilitation" at bounding box center [355, 51] width 25 height 7
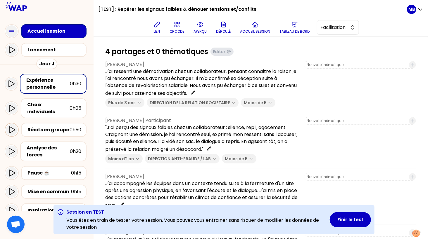
click at [11, 127] on icon at bounding box center [11, 130] width 7 height 7
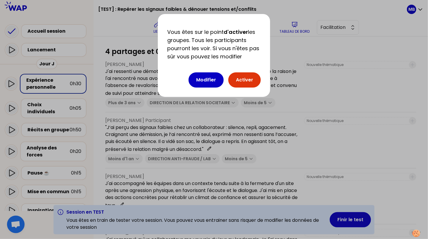
click at [250, 81] on button "Activer" at bounding box center [244, 79] width 32 height 15
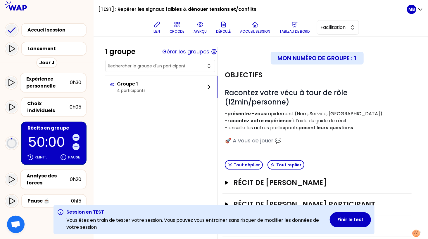
click at [179, 52] on button "Gérer les groupes" at bounding box center [185, 52] width 47 height 8
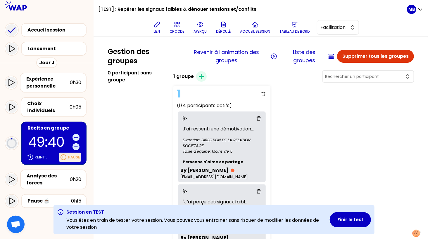
scroll to position [49, 0]
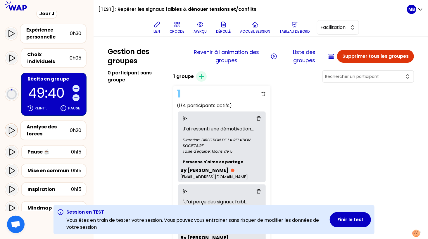
click at [9, 127] on icon at bounding box center [11, 130] width 7 height 7
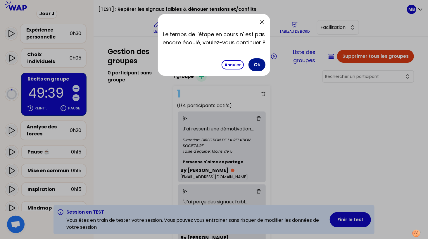
click at [260, 66] on button "Ok" at bounding box center [256, 64] width 17 height 13
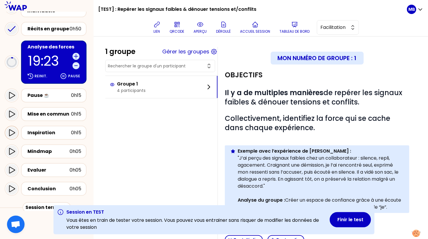
scroll to position [106, 0]
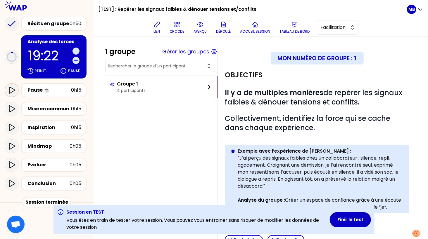
click at [13, 88] on div at bounding box center [12, 90] width 12 height 12
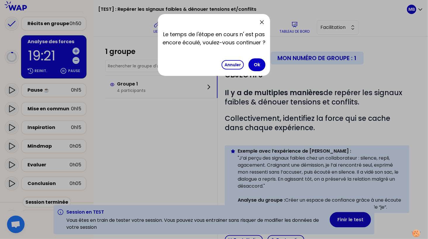
click at [250, 69] on div "Annuler Ok" at bounding box center [244, 64] width 44 height 13
click at [254, 67] on button "Ok" at bounding box center [256, 64] width 17 height 13
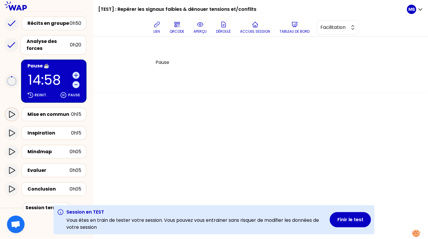
click at [13, 111] on icon at bounding box center [11, 114] width 7 height 7
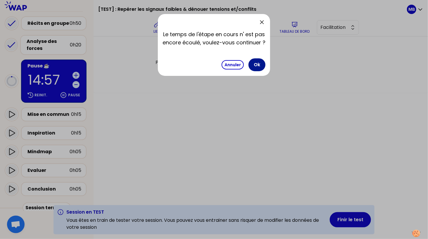
click at [253, 66] on button "Ok" at bounding box center [256, 64] width 17 height 13
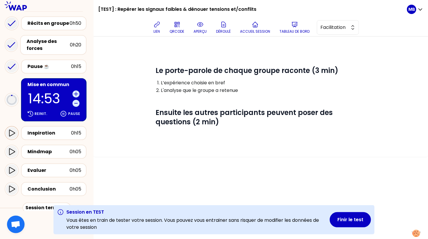
click at [9, 130] on icon at bounding box center [12, 133] width 6 height 7
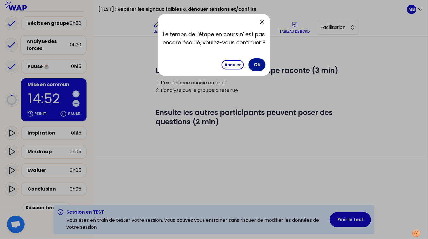
click at [255, 65] on button "Ok" at bounding box center [256, 64] width 17 height 13
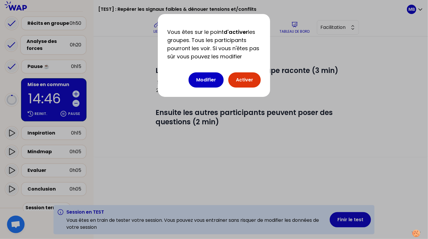
click at [253, 84] on button "Activer" at bounding box center [244, 79] width 32 height 15
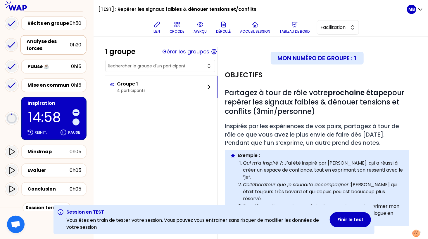
click at [34, 39] on div "Analyse des forces" at bounding box center [48, 45] width 43 height 14
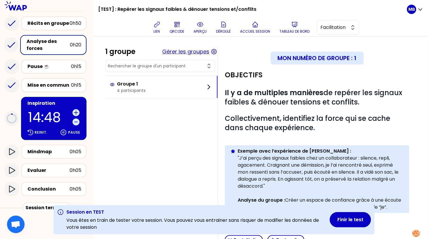
click at [167, 51] on button "Gérer les groupes" at bounding box center [185, 52] width 47 height 8
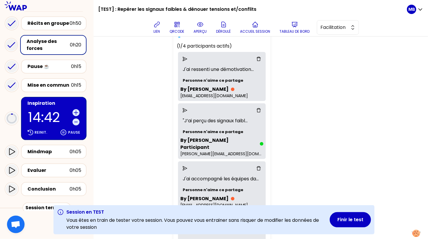
scroll to position [98, 0]
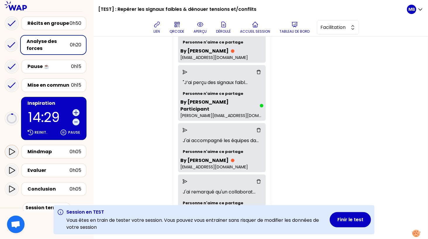
click at [13, 148] on icon at bounding box center [11, 151] width 7 height 7
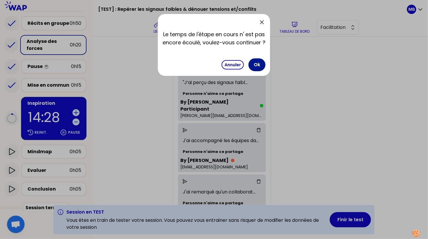
click at [259, 67] on button "Ok" at bounding box center [256, 64] width 17 height 13
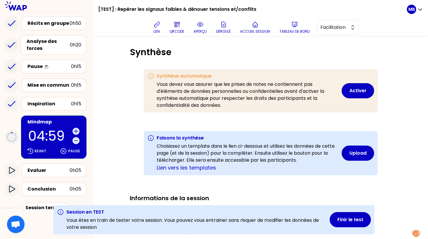
scroll to position [151, 0]
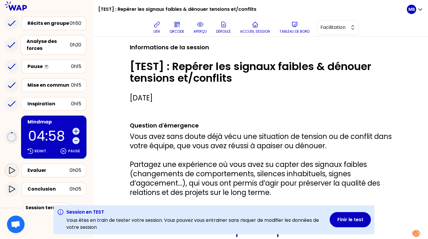
click at [13, 167] on icon at bounding box center [12, 170] width 6 height 7
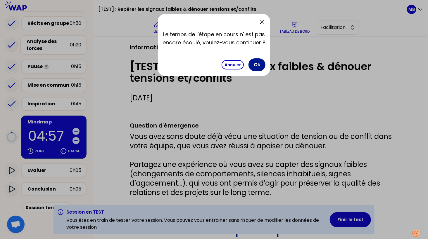
click at [257, 65] on button "Ok" at bounding box center [256, 64] width 17 height 13
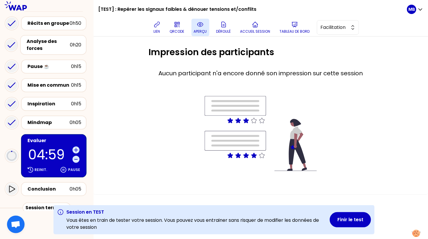
click at [198, 26] on icon at bounding box center [200, 24] width 7 height 7
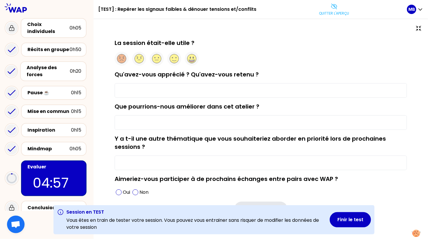
scroll to position [6, 0]
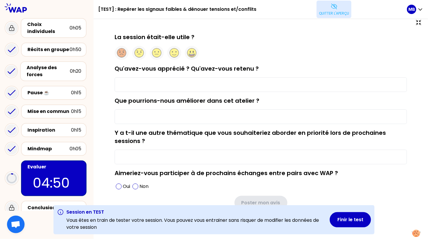
click at [339, 12] on p "Quitter l'aperçu" at bounding box center [334, 13] width 30 height 5
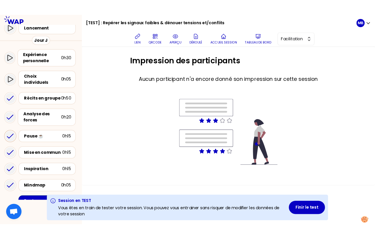
scroll to position [120, 0]
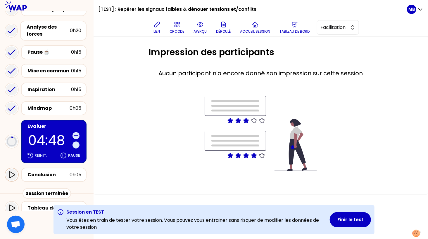
click at [14, 172] on icon at bounding box center [11, 175] width 7 height 7
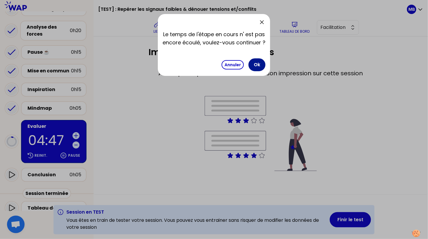
click at [255, 65] on button "Ok" at bounding box center [256, 64] width 17 height 13
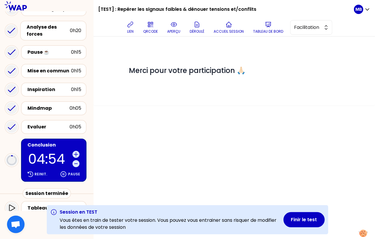
click at [172, 94] on div "# Merci pour votre participation 🙏🏻" at bounding box center [234, 71] width 281 height 69
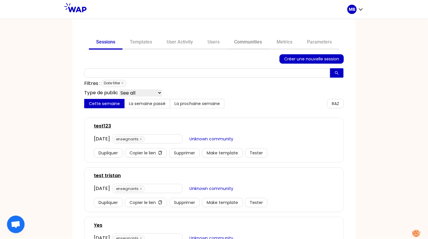
click at [248, 43] on link "Communities" at bounding box center [248, 43] width 42 height 14
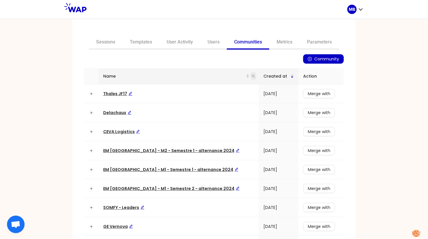
click at [252, 75] on icon "search" at bounding box center [254, 77] width 4 height 4
type input "matmut"
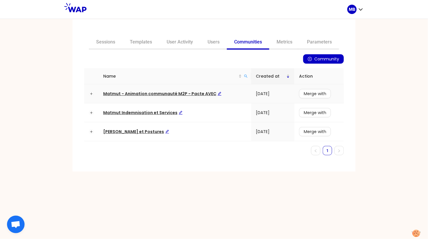
click at [163, 95] on span "Matmut - Animation communauté M2P - Pacte AVEC" at bounding box center [162, 94] width 118 height 6
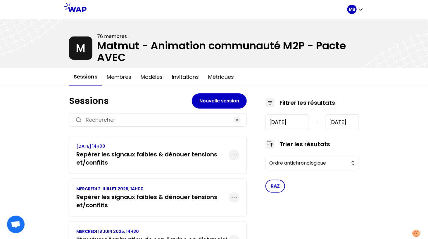
click at [214, 160] on h3 "Repérer les signaux faibles & dénouer tensions et/conflits" at bounding box center [152, 159] width 153 height 16
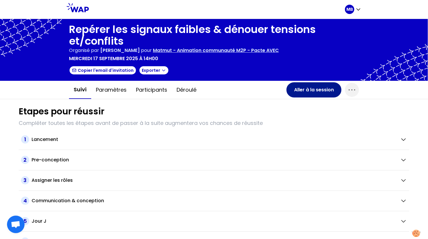
click at [306, 94] on button "Aller à la session" at bounding box center [313, 89] width 55 height 15
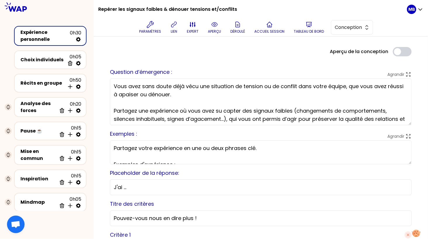
click at [80, 85] on icon at bounding box center [78, 87] width 6 height 6
select select "4"
select select "5"
select select "all"
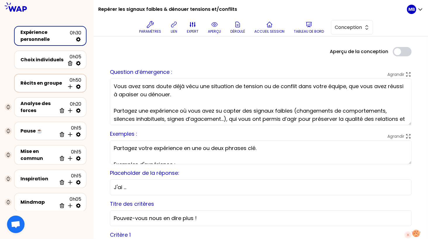
select select "false"
select select "Each"
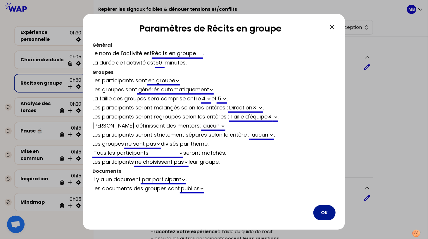
click at [322, 209] on button "OK" at bounding box center [324, 212] width 22 height 15
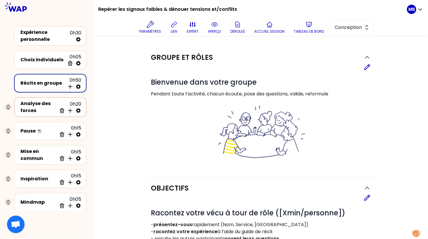
click at [78, 111] on icon at bounding box center [78, 110] width 5 height 5
select select "same_as"
select select "false"
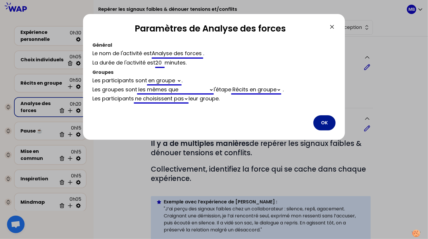
click at [324, 122] on button "OK" at bounding box center [324, 122] width 22 height 15
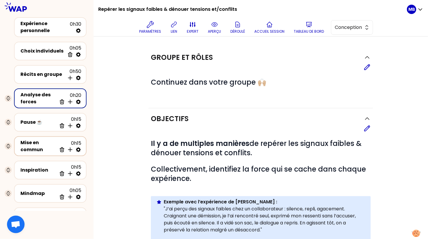
scroll to position [18, 0]
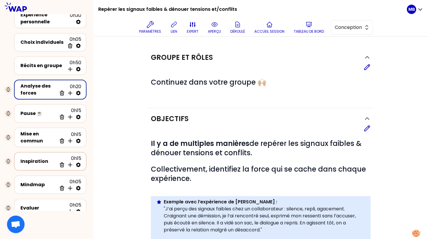
click at [78, 164] on icon at bounding box center [78, 165] width 6 height 6
select select "3"
select select "activity"
select select "share"
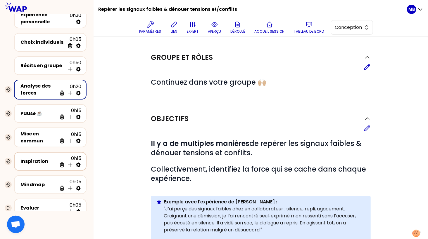
select select "false"
select select "Each"
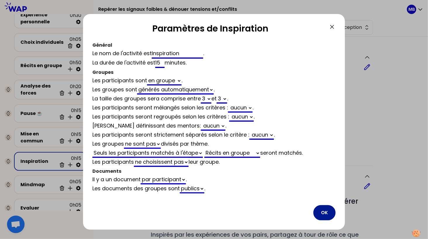
click at [324, 213] on button "OK" at bounding box center [324, 212] width 22 height 15
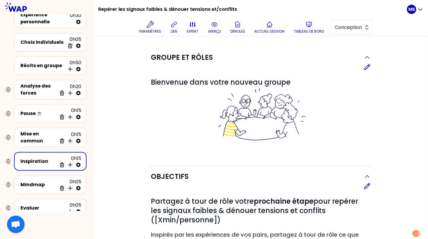
click at [78, 164] on icon at bounding box center [78, 165] width 6 height 6
select select "3"
select select "activity"
select select "share"
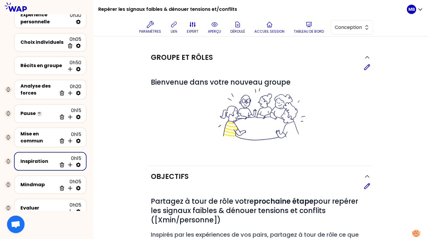
select select "false"
select select "Each"
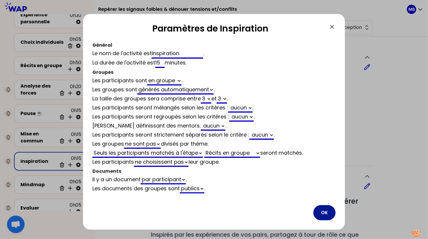
click at [328, 216] on button "OK" at bounding box center [324, 212] width 22 height 15
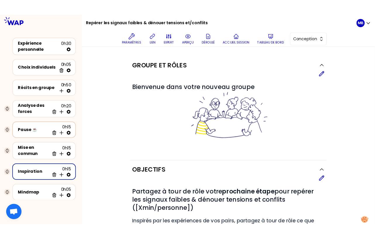
scroll to position [60, 0]
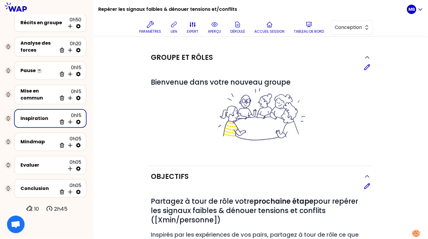
click at [78, 120] on icon at bounding box center [78, 122] width 6 height 6
select select "3"
select select "activity"
select select "share"
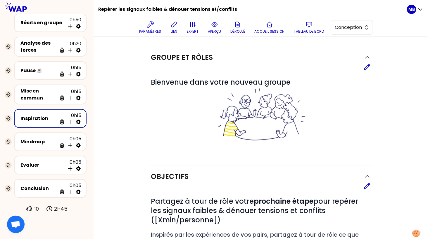
select select "false"
select select "Each"
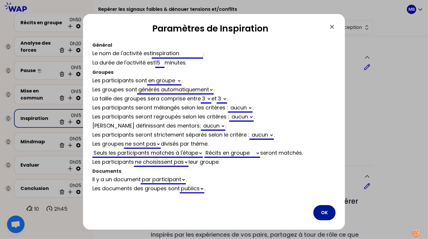
click at [329, 216] on button "OK" at bounding box center [324, 212] width 22 height 15
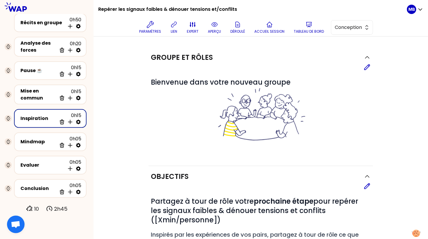
click at [80, 120] on icon at bounding box center [78, 122] width 6 height 6
select select "3"
select select "activity"
select select "share"
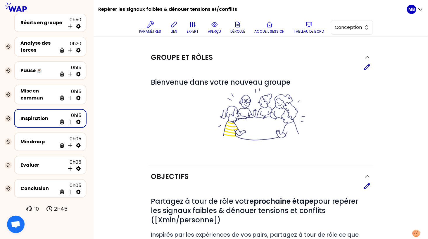
select select "false"
select select "Each"
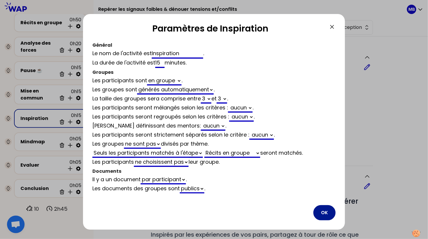
click at [325, 213] on button "OK" at bounding box center [324, 212] width 22 height 15
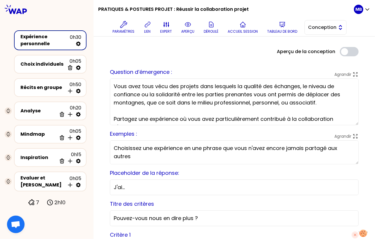
click at [309, 30] on span "Conception" at bounding box center [321, 27] width 26 height 7
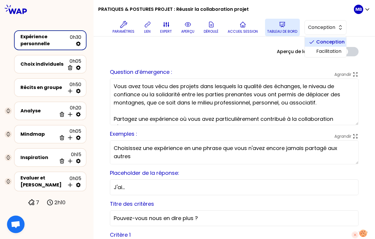
click at [274, 30] on p "Tableau de bord" at bounding box center [282, 31] width 30 height 5
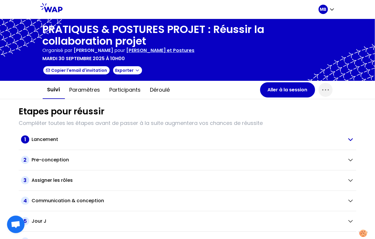
click at [52, 142] on h2 "Lancement" at bounding box center [45, 139] width 27 height 7
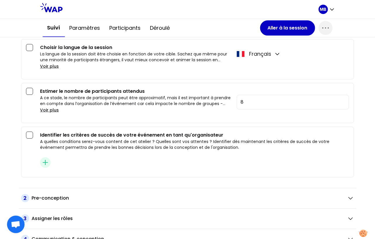
scroll to position [242, 0]
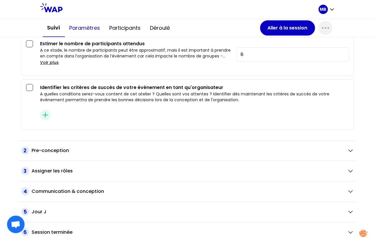
click at [84, 33] on button "Paramètres" at bounding box center [85, 28] width 40 height 18
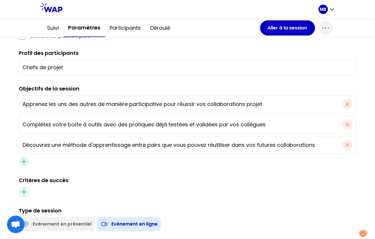
scroll to position [243, 0]
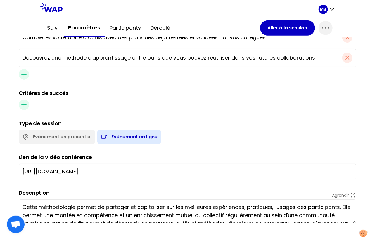
click at [133, 170] on input "https://us06web.zoom.us/j/7353391757" at bounding box center [188, 172] width 330 height 8
click at [119, 186] on div "Titre PRATIQUES & POSTURES PROJET : Réussir la collaboration projet Date de la …" at bounding box center [188, 52] width 338 height 343
drag, startPoint x: 127, startPoint y: 170, endPoint x: -9, endPoint y: 158, distance: 137.0
click at [0, 158] on html "MB PRATIQUES & POSTURES PROJET : Réussir la collaboration projet Organisé par M…" at bounding box center [187, 119] width 375 height 239
